Goal: Task Accomplishment & Management: Use online tool/utility

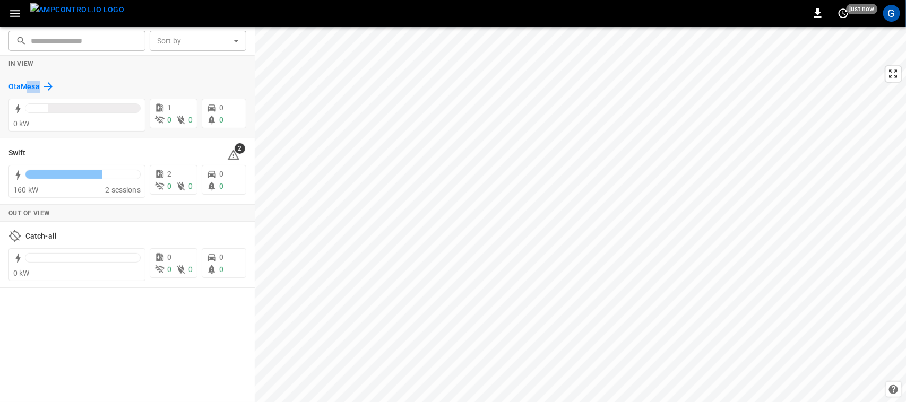
click at [27, 91] on div "OtaMesa" at bounding box center [127, 86] width 238 height 20
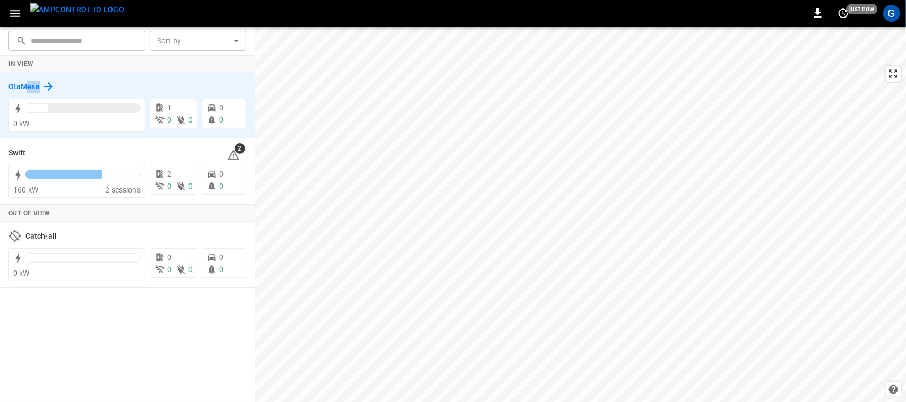
click at [27, 91] on h6 "OtaMesa" at bounding box center [23, 87] width 31 height 12
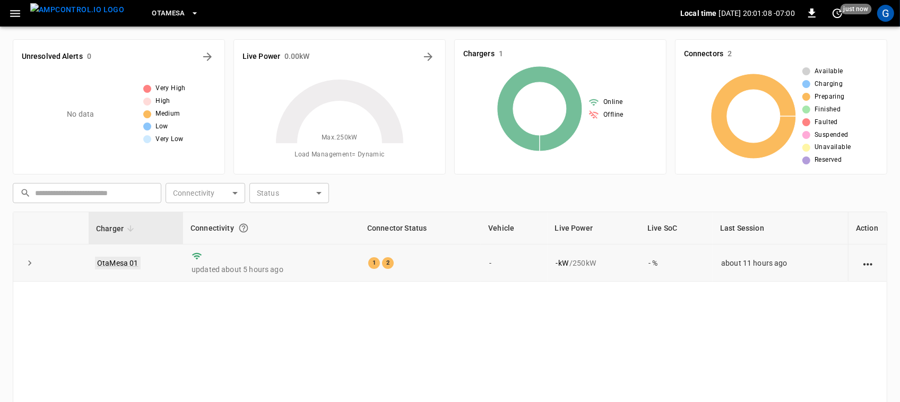
click at [114, 263] on link "OtaMesa 01" at bounding box center [118, 263] width 46 height 13
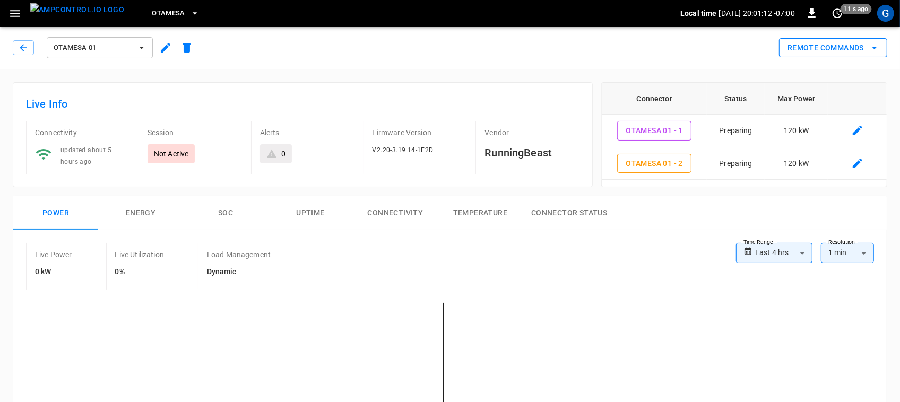
click at [794, 41] on button "Remote Commands" at bounding box center [833, 48] width 108 height 20
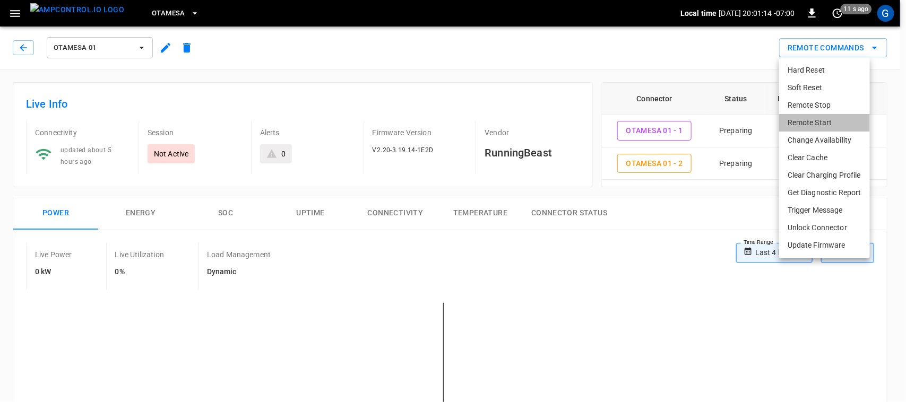
click at [808, 119] on li "Remote Start" at bounding box center [824, 123] width 91 height 18
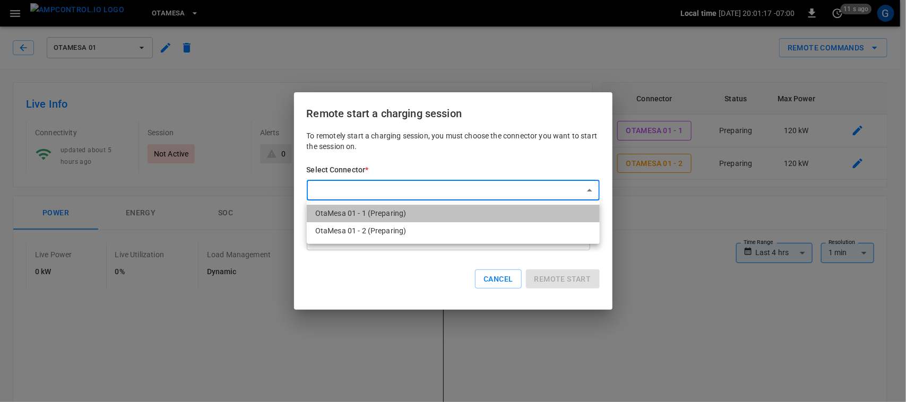
click at [373, 212] on li "OtaMesa 01 - 1 (Preparing)" at bounding box center [453, 214] width 293 height 18
type input "**********"
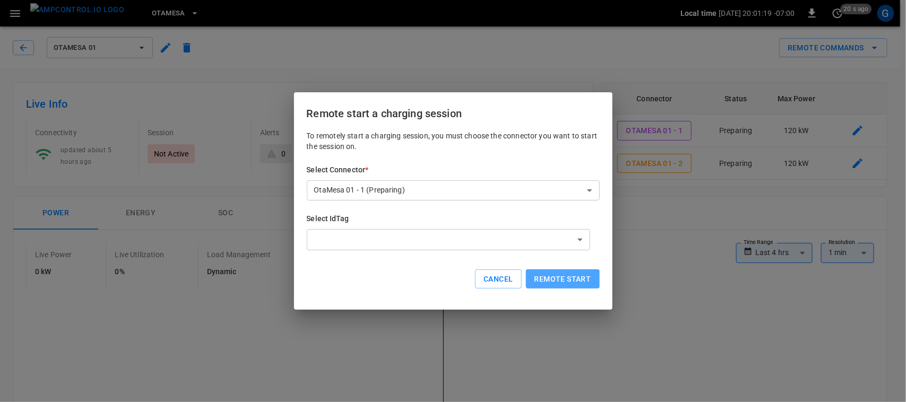
click at [586, 284] on button "Remote start" at bounding box center [563, 280] width 74 height 20
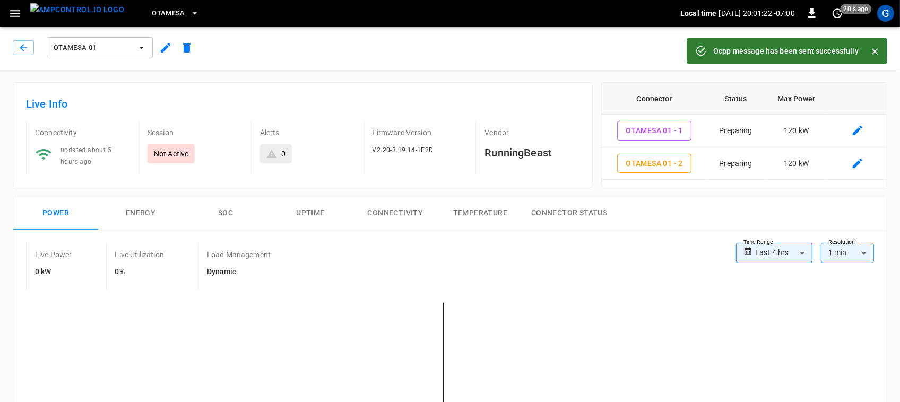
click at [872, 52] on icon "Close" at bounding box center [875, 51] width 11 height 11
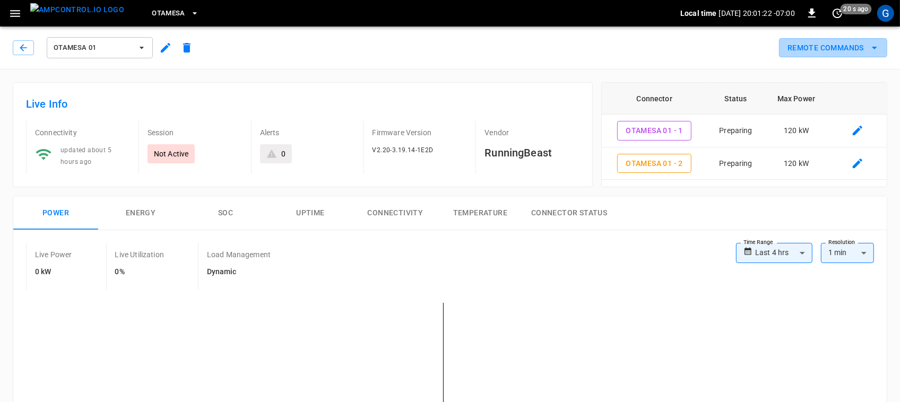
click at [872, 52] on icon "remote commands options" at bounding box center [875, 47] width 13 height 13
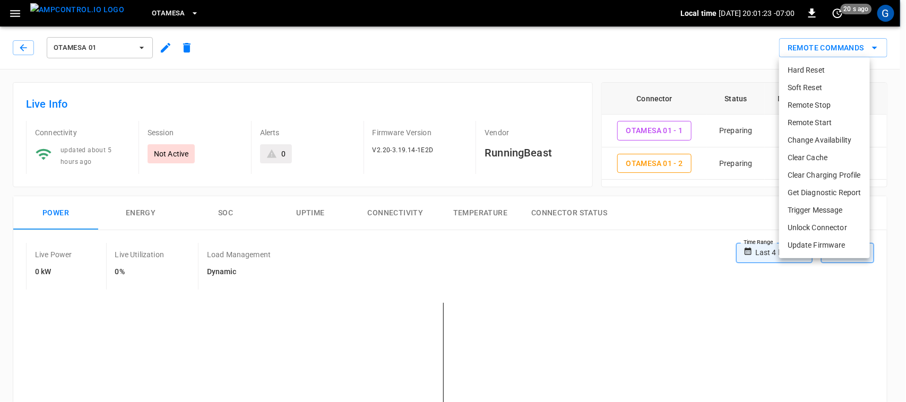
click at [872, 52] on div at bounding box center [453, 201] width 906 height 402
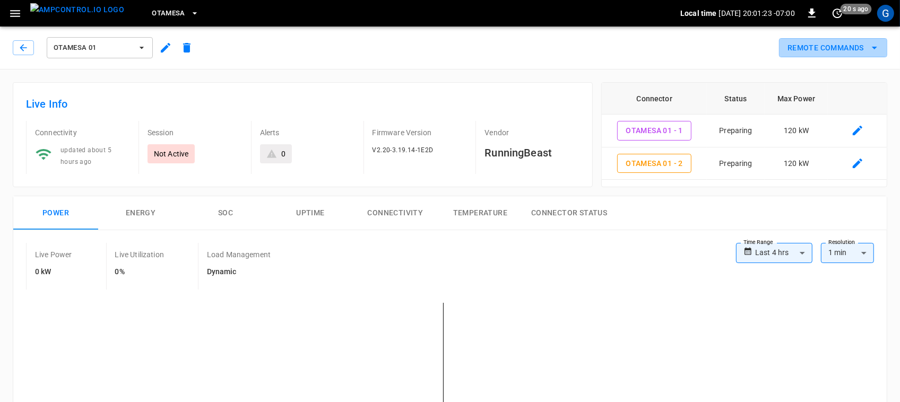
click at [872, 52] on icon "remote commands options" at bounding box center [875, 47] width 13 height 13
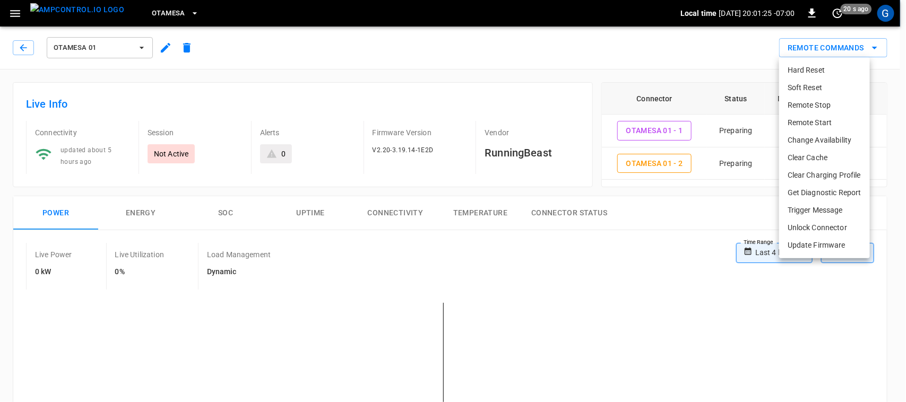
click at [842, 123] on li "Remote Start" at bounding box center [824, 123] width 91 height 18
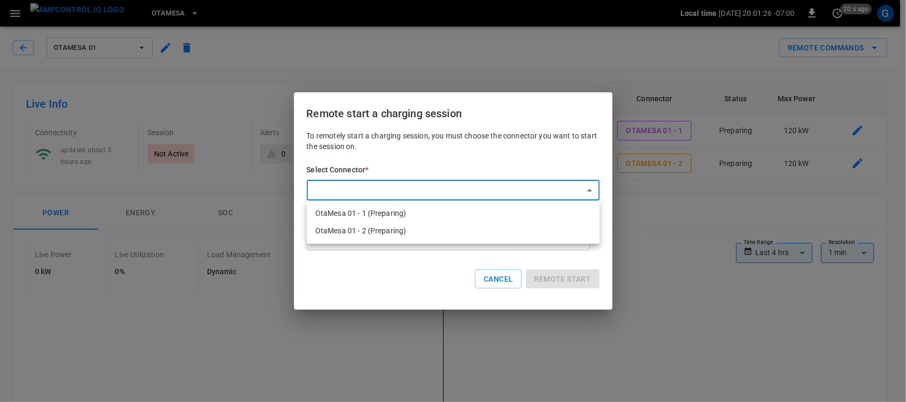
click at [481, 229] on li "OtaMesa 01 - 2 (Preparing)" at bounding box center [453, 231] width 293 height 18
type input "**********"
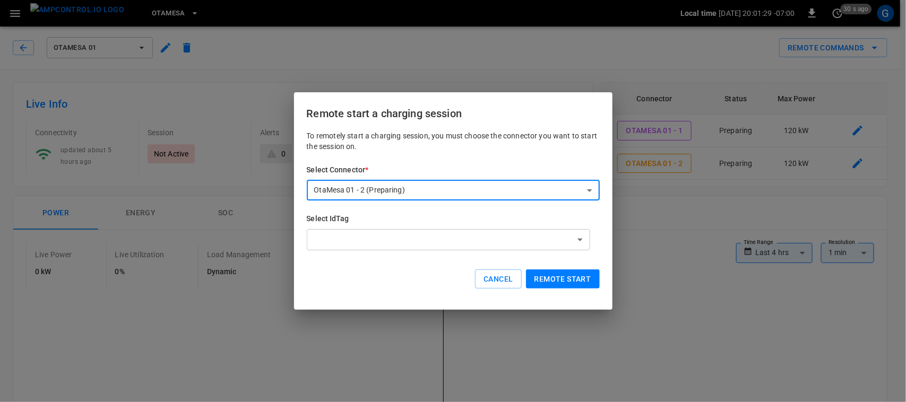
click at [556, 280] on button "Remote start" at bounding box center [563, 280] width 74 height 20
